Goal: Task Accomplishment & Management: Manage account settings

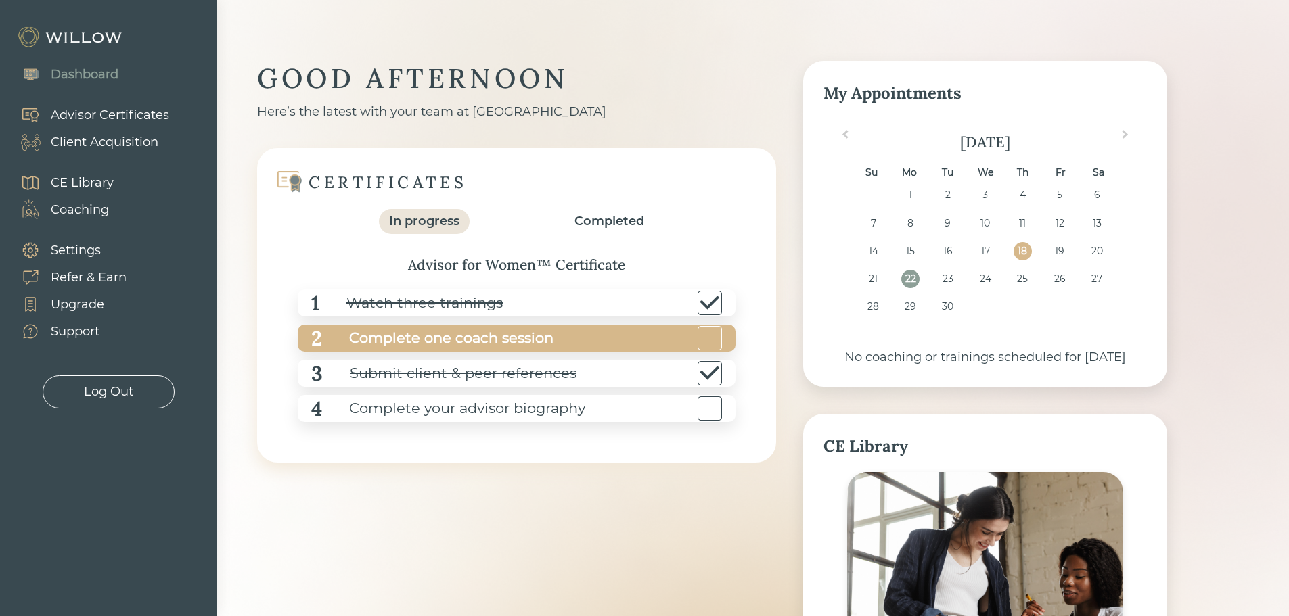
click at [483, 338] on div "Complete one coach session" at bounding box center [437, 338] width 231 height 30
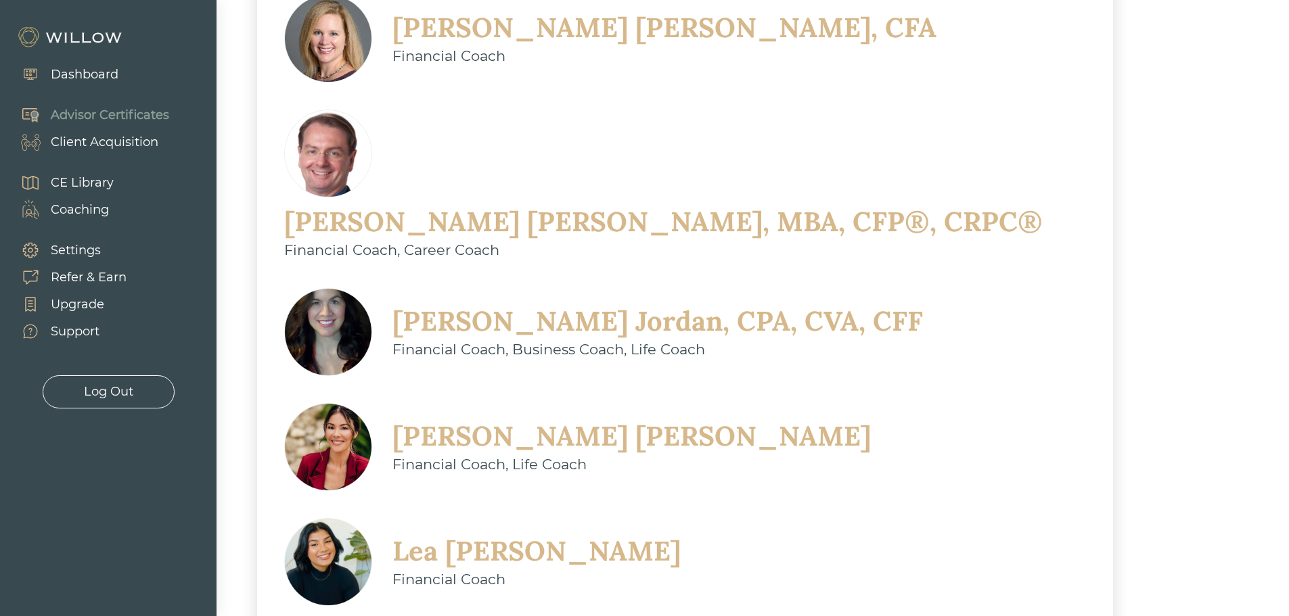
scroll to position [541, 0]
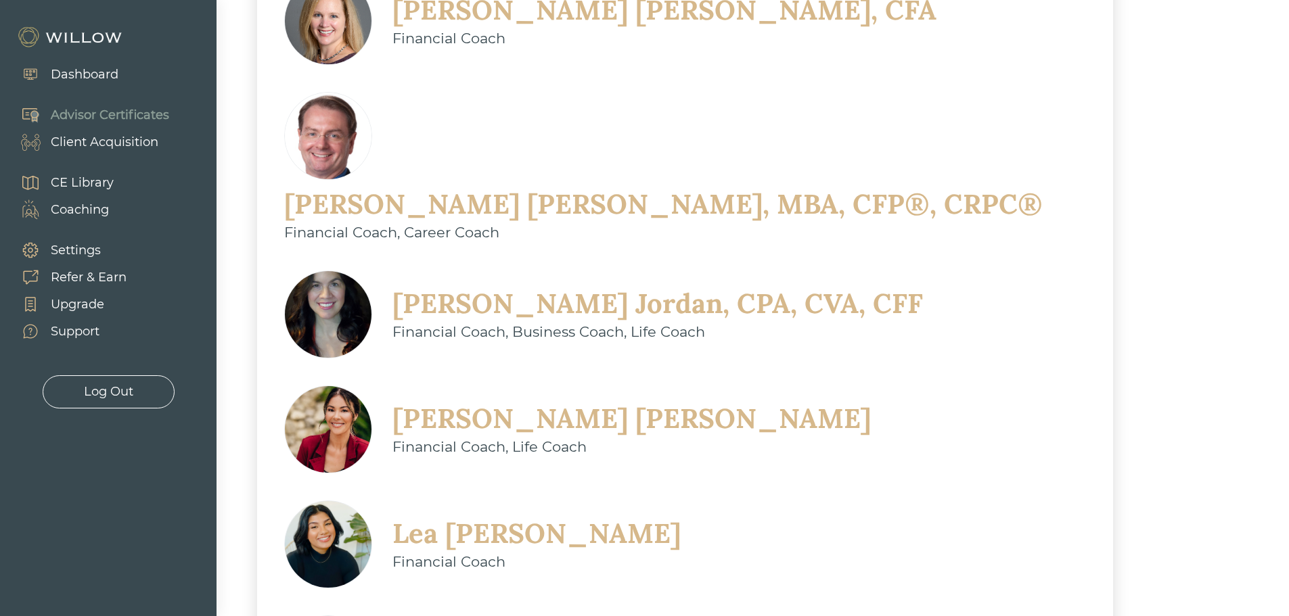
click at [452, 401] on div "[PERSON_NAME]" at bounding box center [631, 418] width 478 height 35
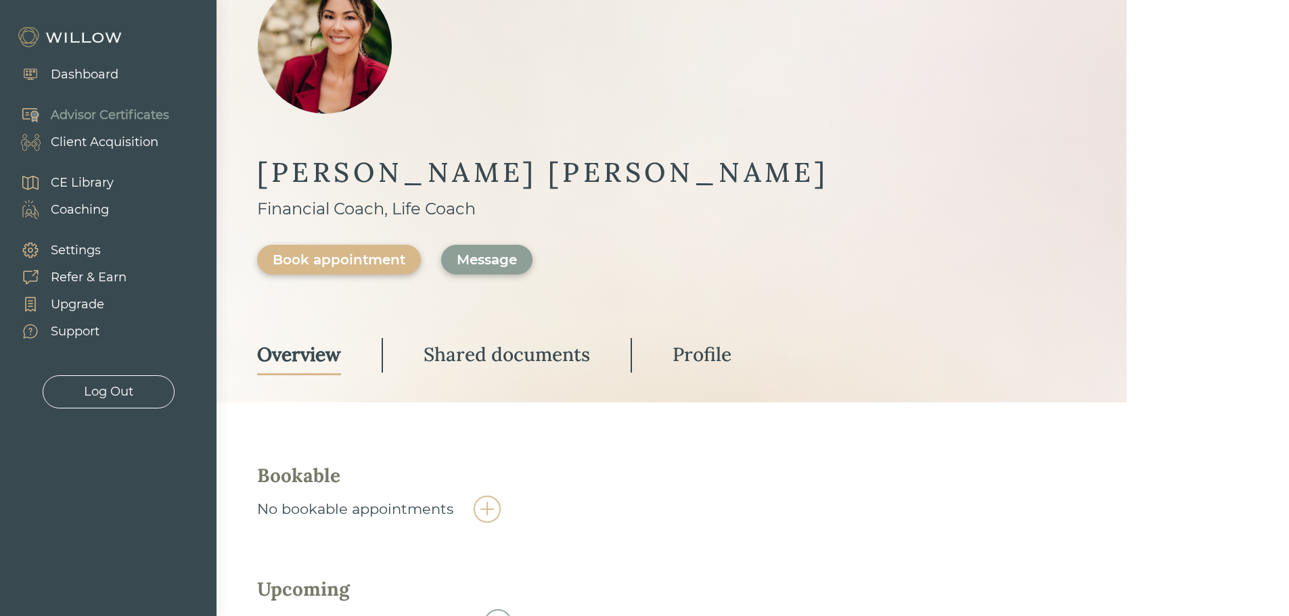
scroll to position [153, 0]
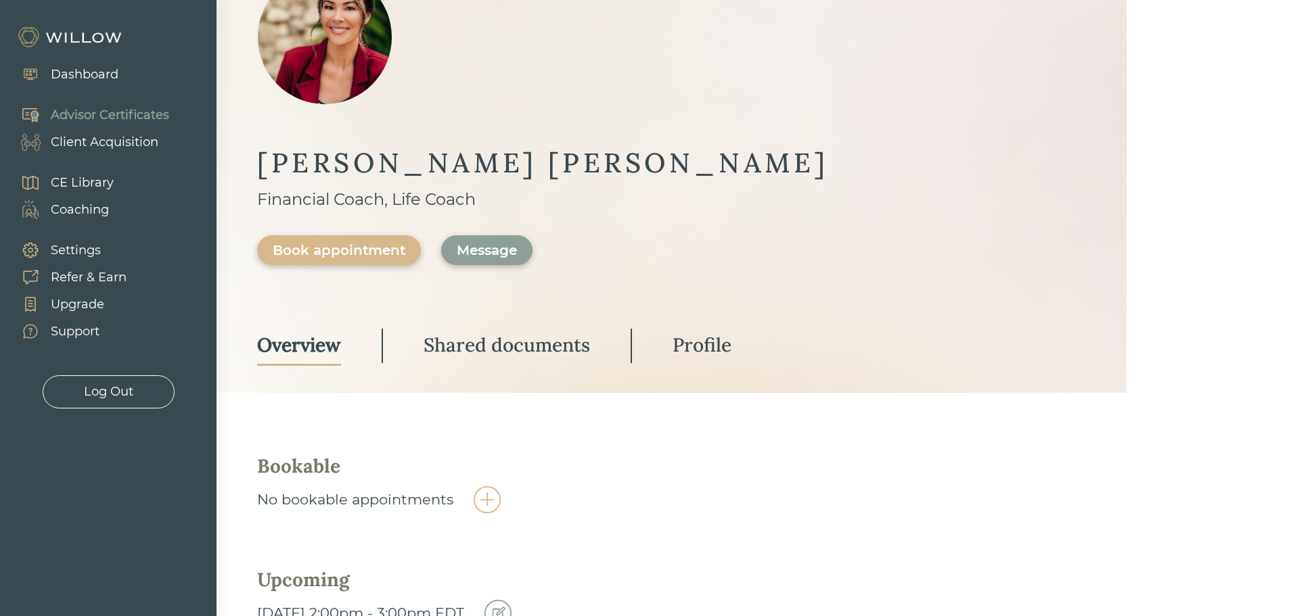
click at [511, 600] on img at bounding box center [497, 613] width 27 height 27
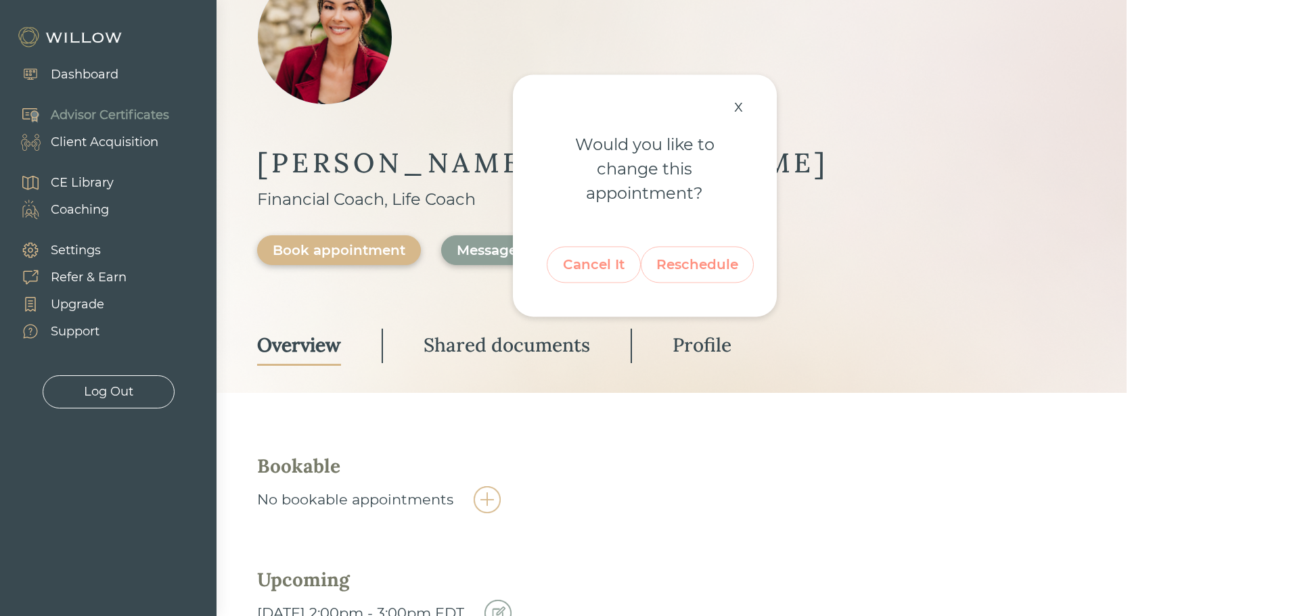
click at [691, 274] on div "Reschedule" at bounding box center [697, 265] width 82 height 26
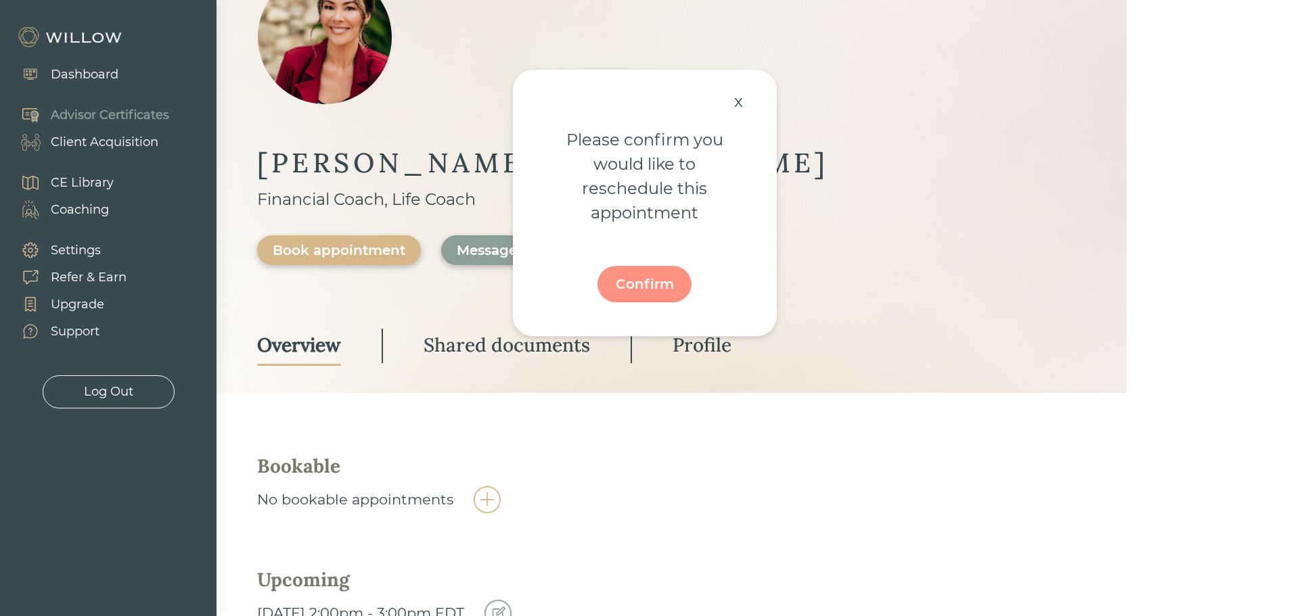
click at [652, 282] on div "Confirm" at bounding box center [644, 284] width 63 height 26
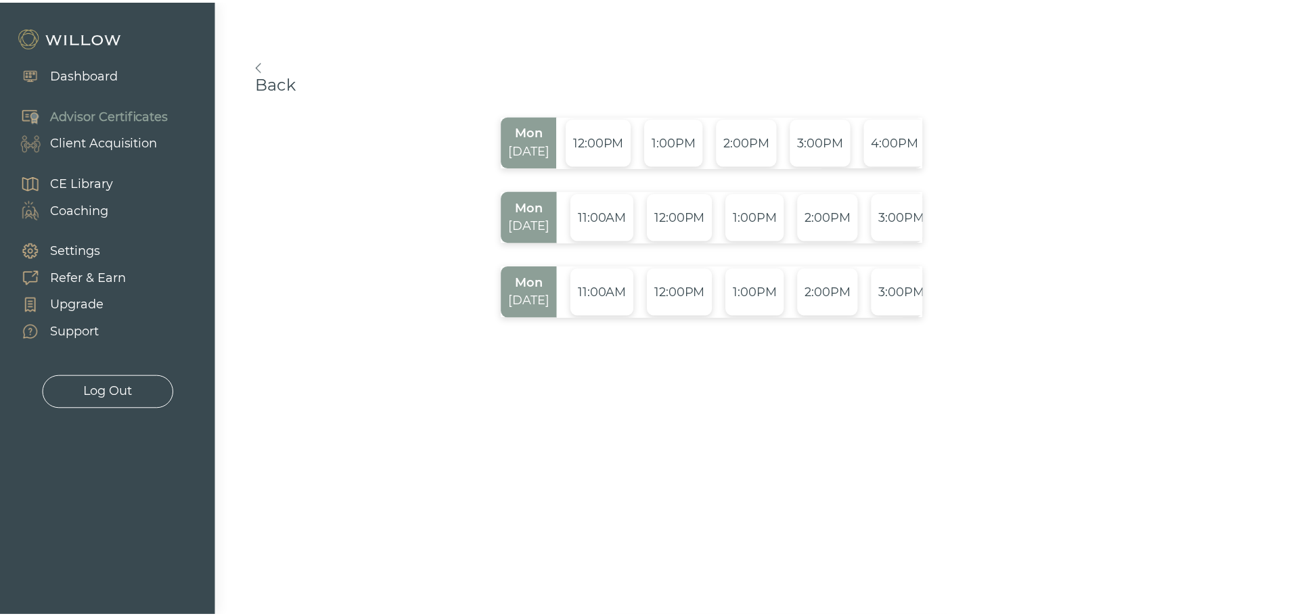
scroll to position [0, 108]
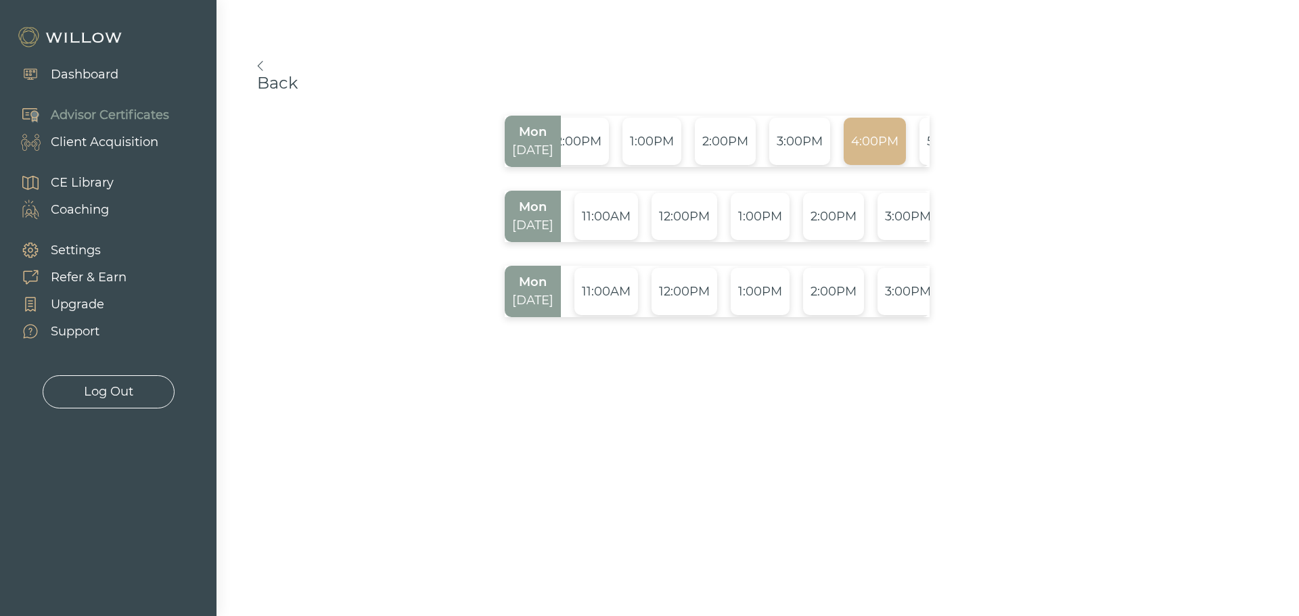
click at [869, 143] on div "4:00PM" at bounding box center [875, 141] width 62 height 47
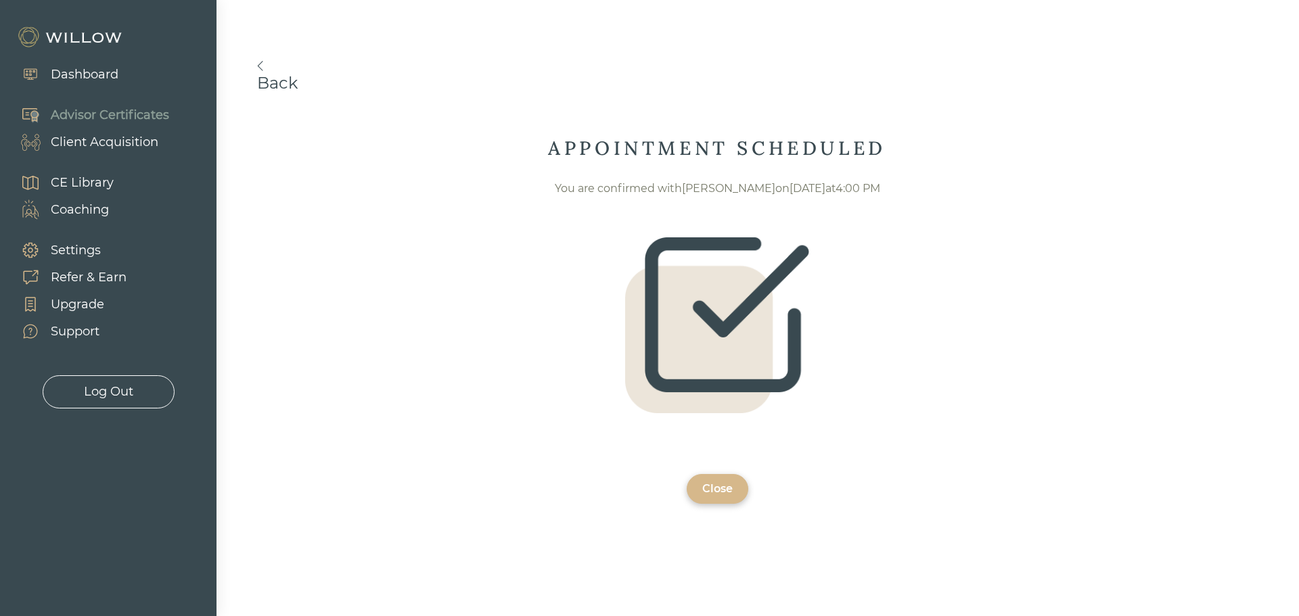
click at [713, 486] on div "Close" at bounding box center [717, 489] width 30 height 16
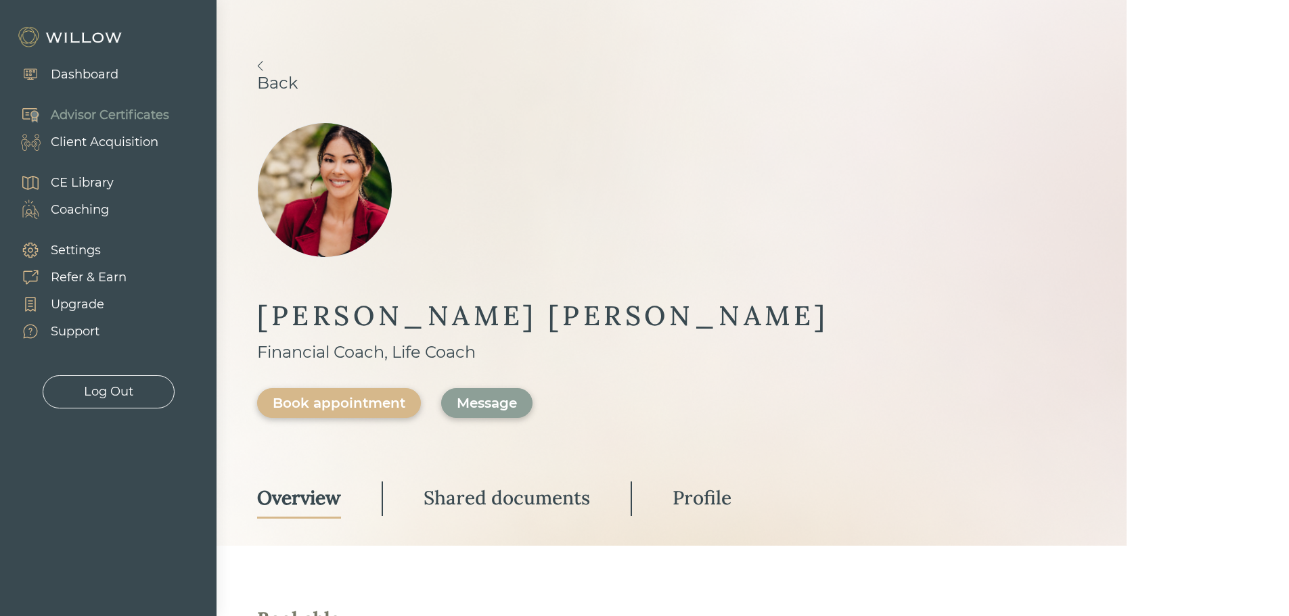
click at [405, 395] on div "Book appointment" at bounding box center [339, 403] width 133 height 16
